Goal: Transaction & Acquisition: Purchase product/service

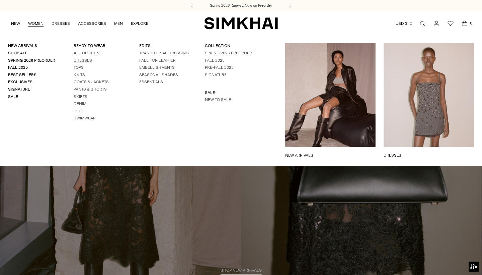
click at [88, 59] on link "Dresses" at bounding box center [83, 60] width 18 height 5
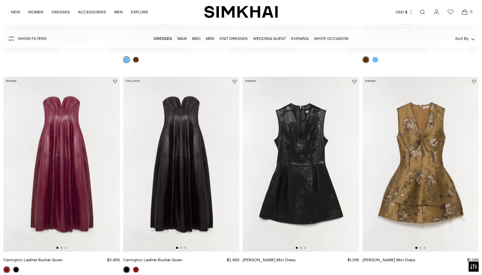
scroll to position [230, 0]
click at [321, 182] on img at bounding box center [301, 163] width 117 height 175
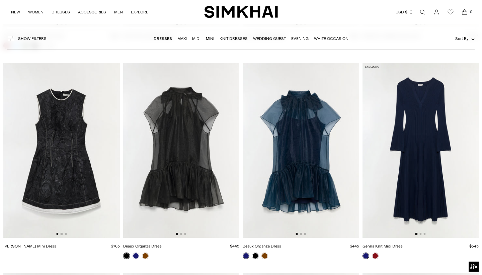
scroll to position [1293, 0]
click at [182, 233] on button "Go to slide 2" at bounding box center [181, 233] width 2 height 2
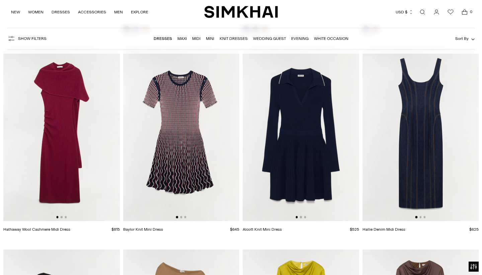
scroll to position [1510, 0]
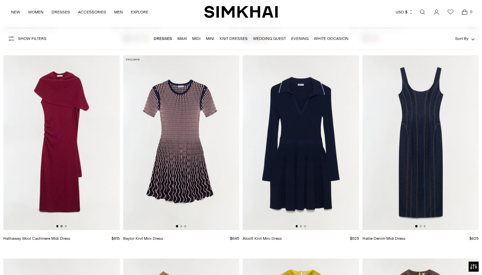
click at [62, 225] on button "Go to slide 2" at bounding box center [62, 226] width 2 height 2
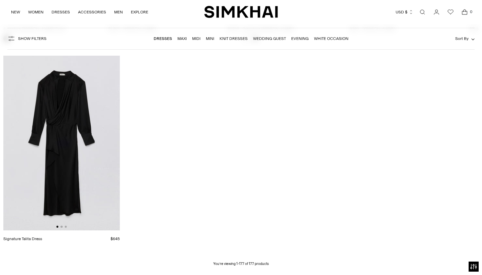
scroll to position [9279, 0]
